Goal: Find specific page/section: Find specific page/section

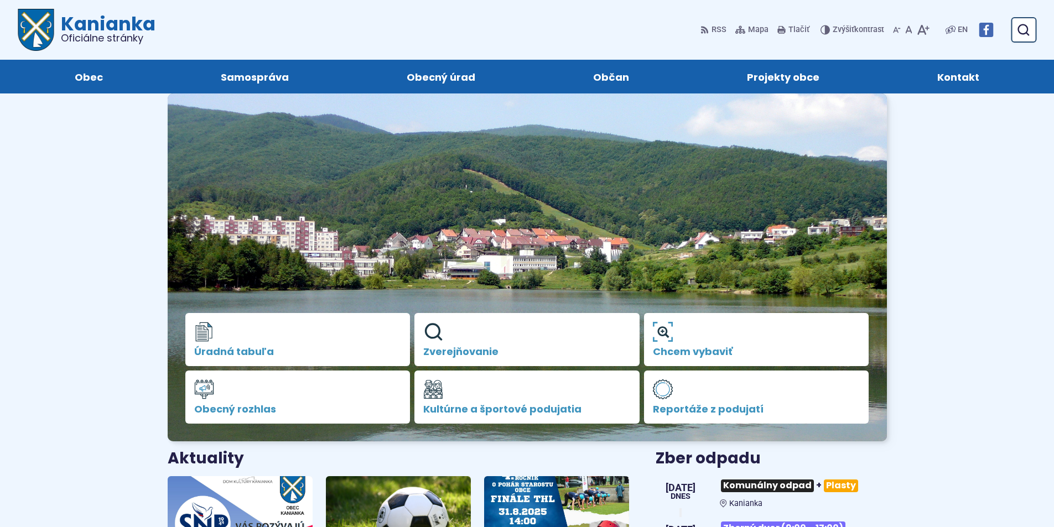
drag, startPoint x: 1025, startPoint y: 27, endPoint x: 1008, endPoint y: 25, distance: 17.2
click at [1025, 27] on icon "submit" at bounding box center [1022, 29] width 13 height 13
type input "******"
click at [1013, 20] on button "Odoslať vyhľadávací formulár" at bounding box center [1023, 30] width 20 height 20
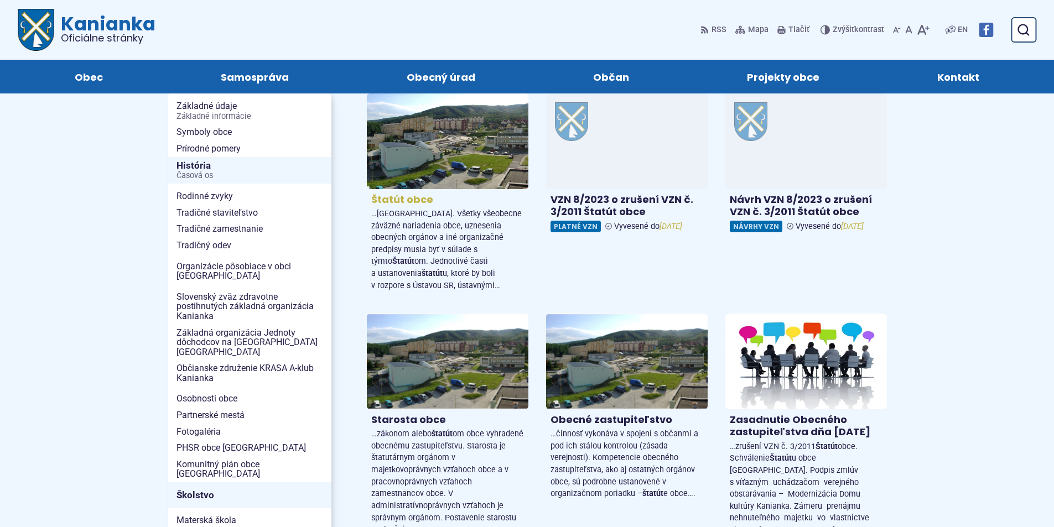
click at [412, 200] on h4 "Štatút obce" at bounding box center [447, 200] width 153 height 13
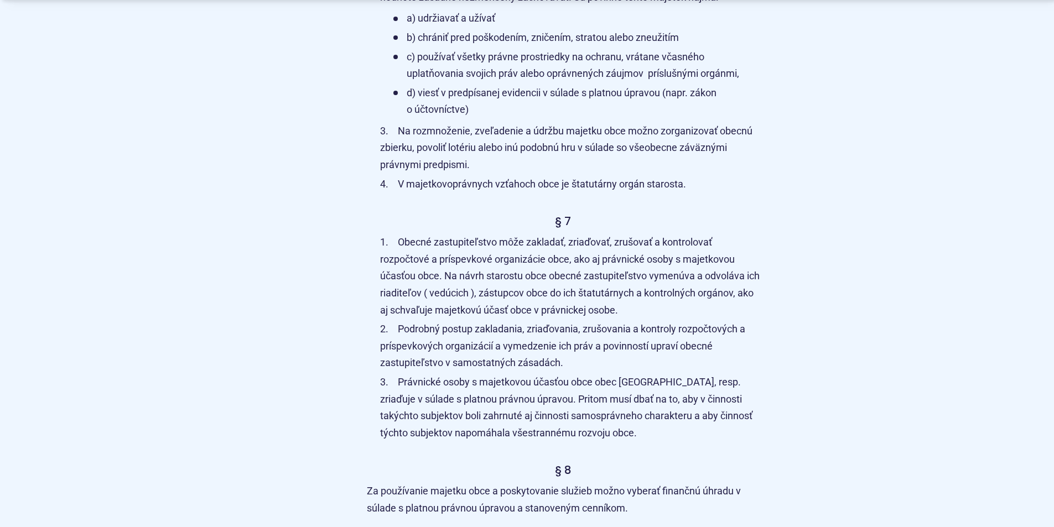
scroll to position [2932, 0]
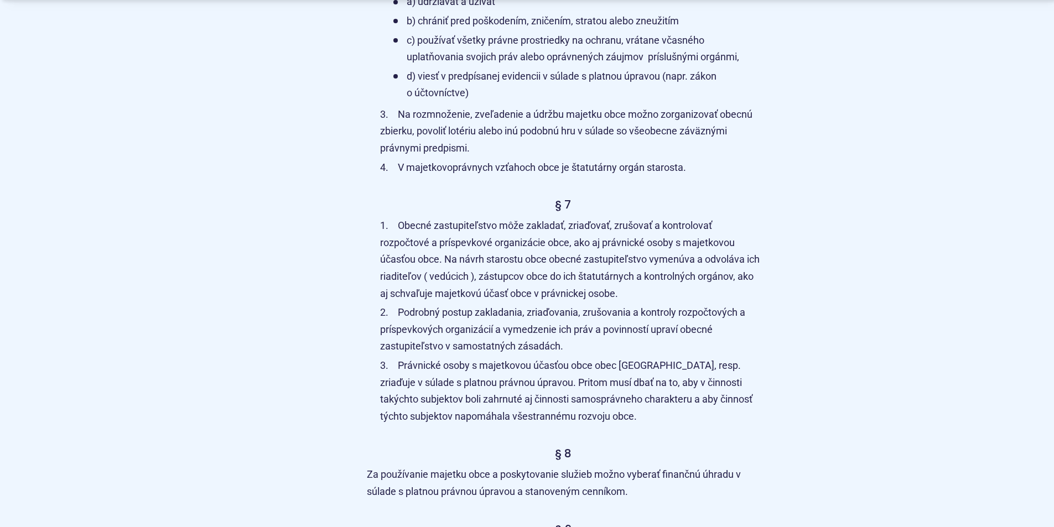
click at [648, 228] on li "Obecné zastupiteľstvo môže zakladať, zriaďovať, zrušovať a kontrolovať rozpočto…" at bounding box center [569, 259] width 379 height 85
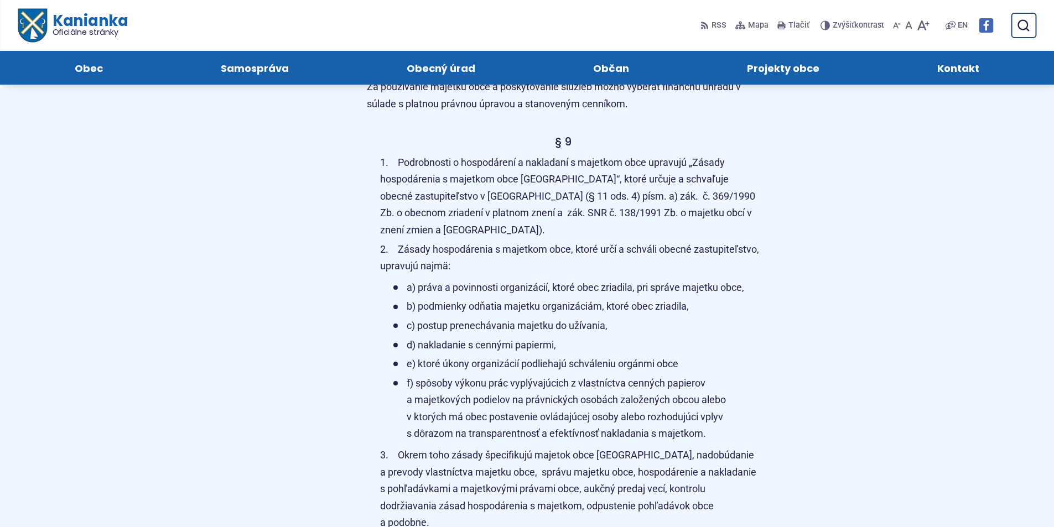
scroll to position [3208, 0]
